Goal: Find specific page/section: Find specific page/section

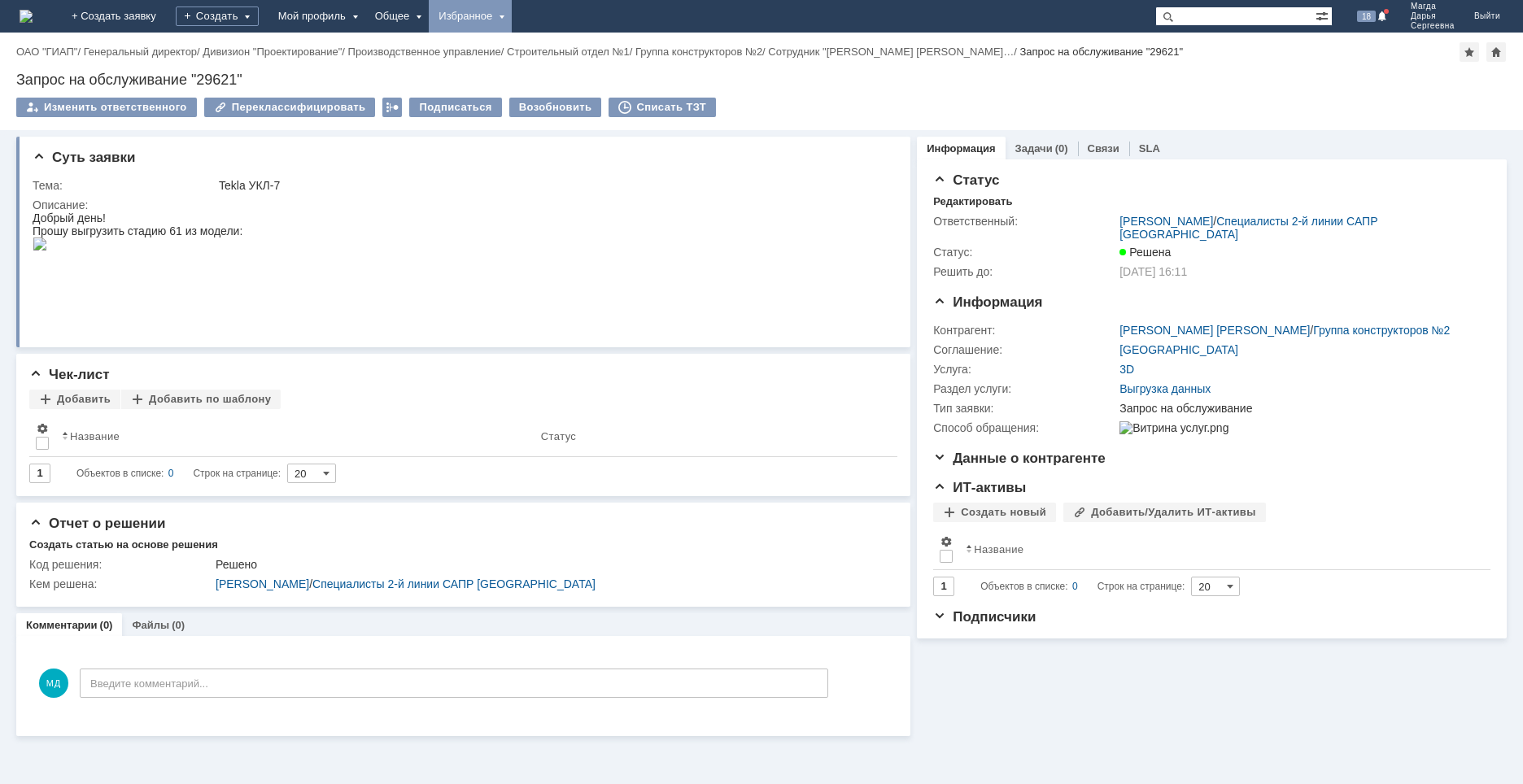
click at [512, 19] on div "Избранное" at bounding box center [470, 16] width 83 height 33
click at [541, 77] on link "Команда "Специалисты 2-й линии САПР [GEOGRAPHIC_DATA]"/Активности" at bounding box center [494, 75] width 124 height 71
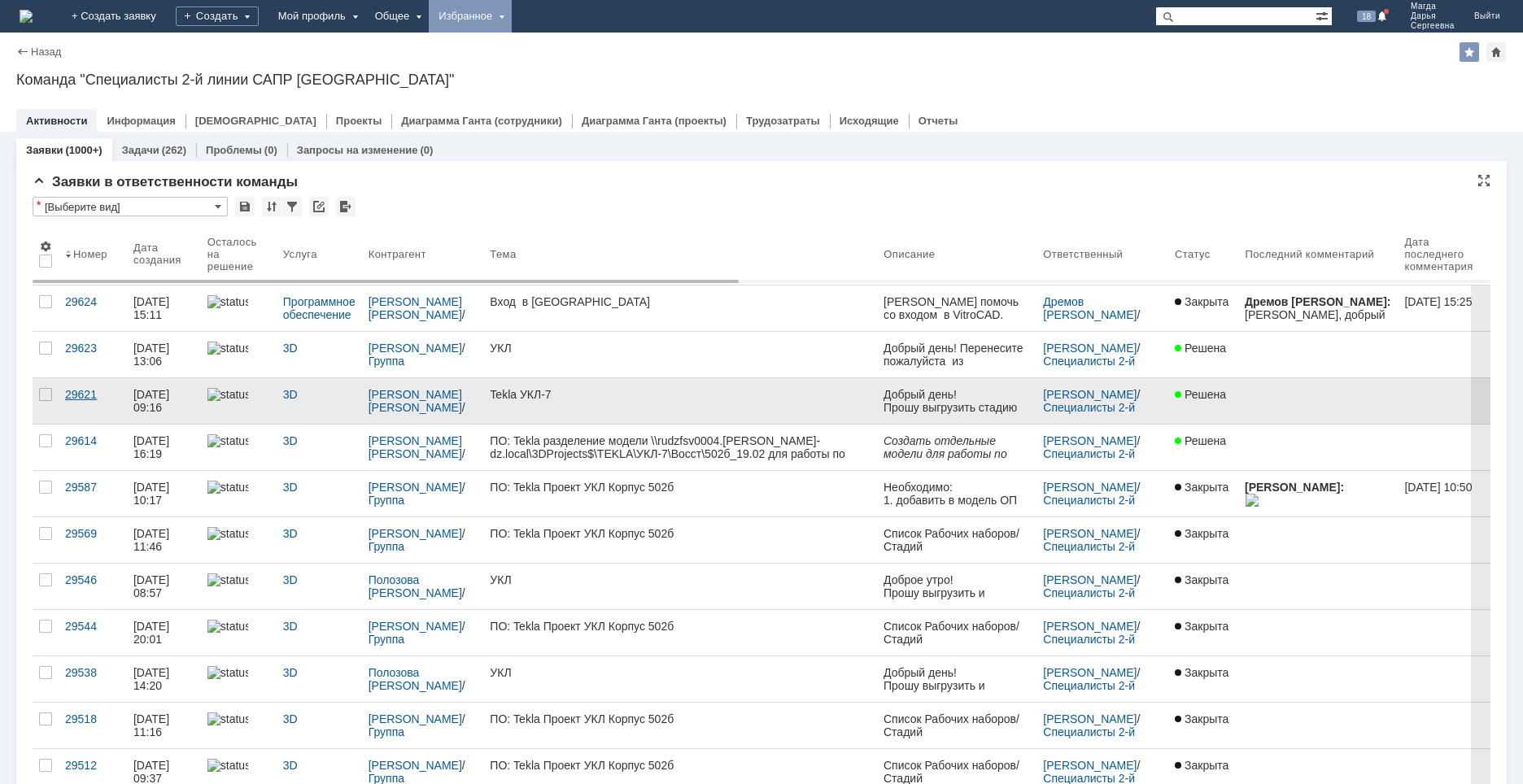
click at [70, 393] on div "29621" at bounding box center [93, 394] width 56 height 13
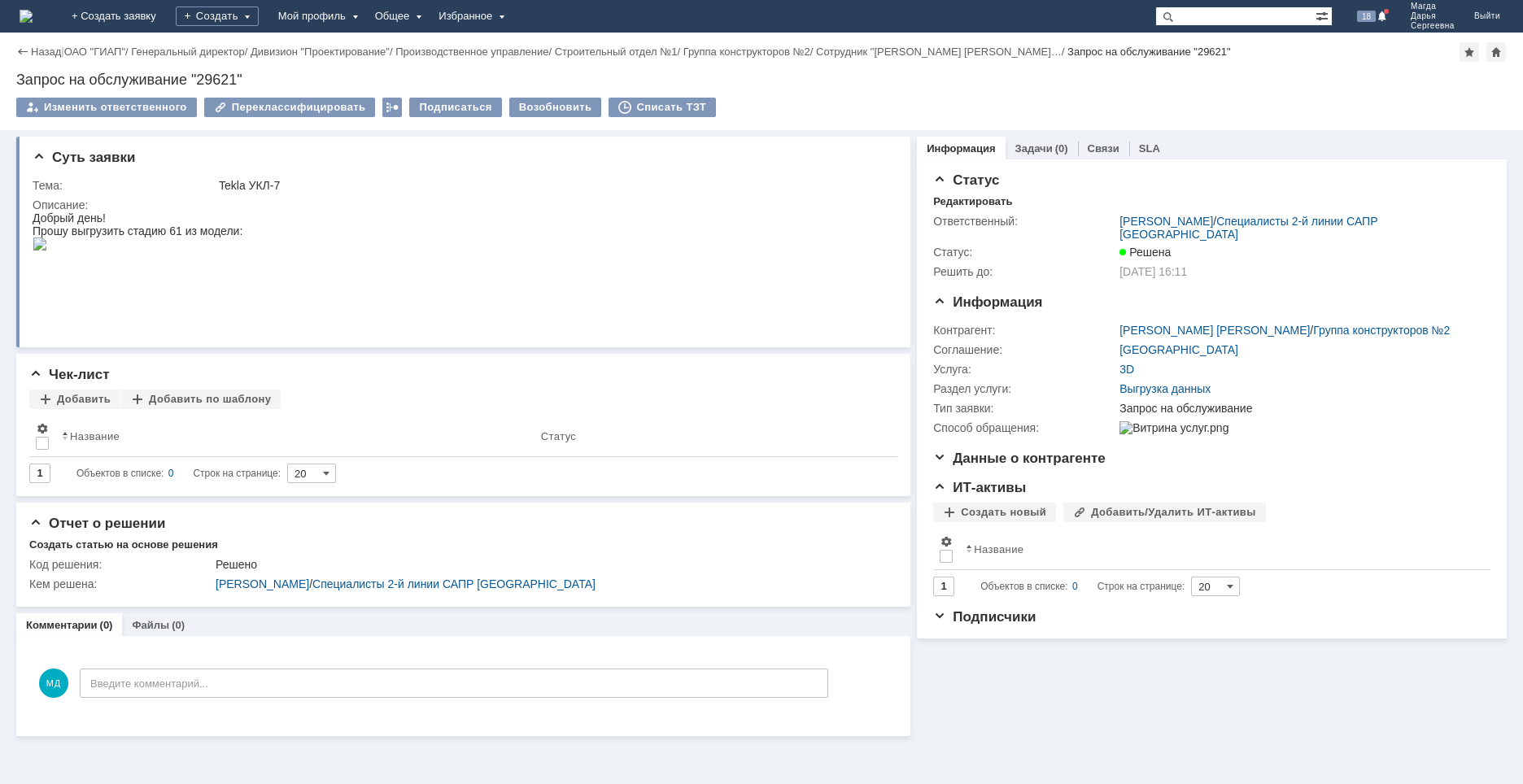
click at [8, 47] on div "Назад | ОАО "ГИАП" / Генеральный директор / Дивизион "Проектирование" / Произво…" at bounding box center [761, 81] width 1523 height 97
click at [24, 51] on div "Назад" at bounding box center [38, 51] width 45 height 13
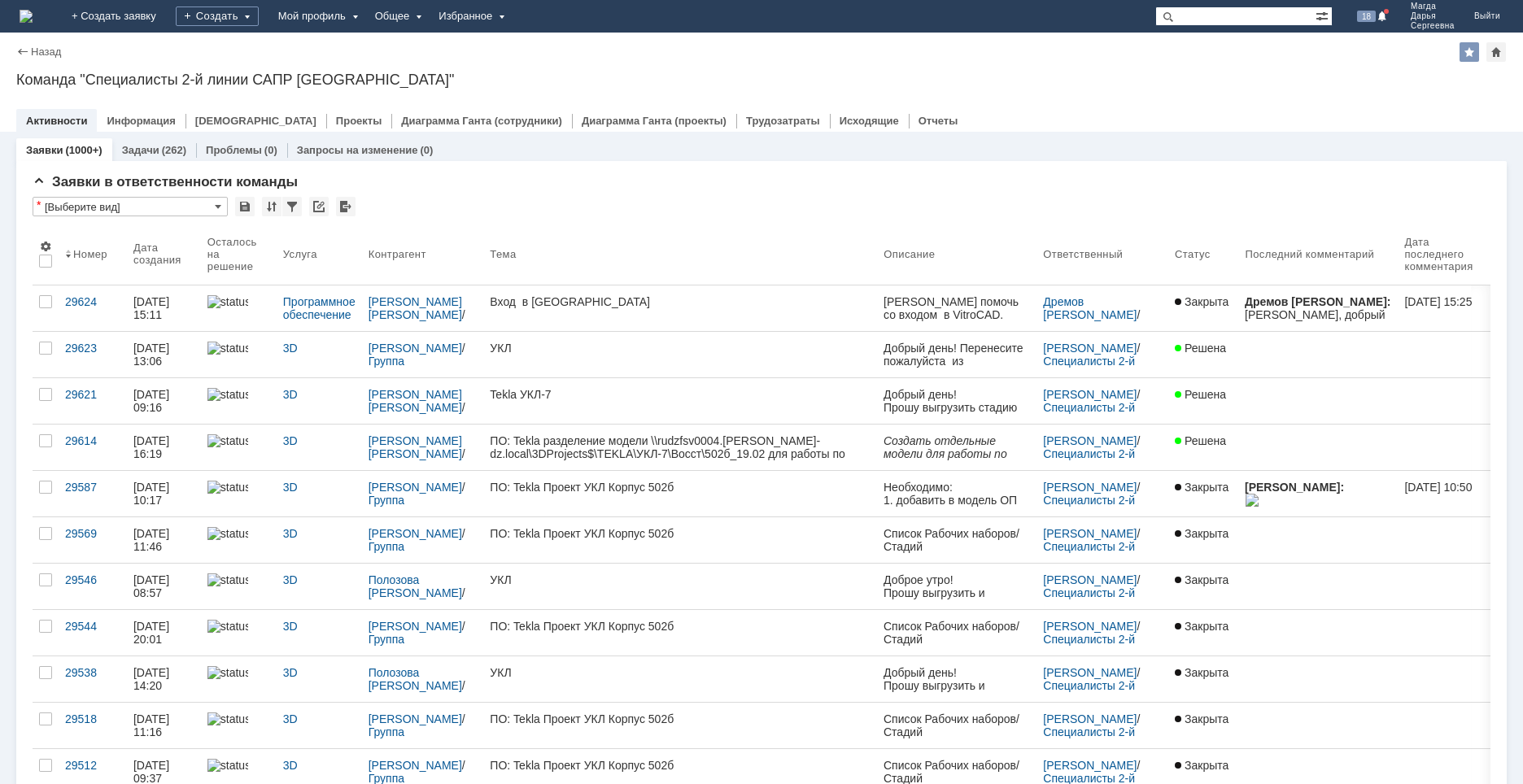
click at [33, 20] on img at bounding box center [26, 16] width 13 height 13
